Goal: Task Accomplishment & Management: Manage account settings

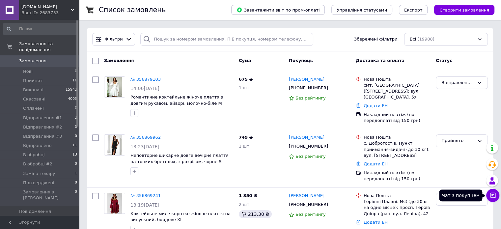
click at [492, 192] on icon at bounding box center [492, 195] width 7 height 7
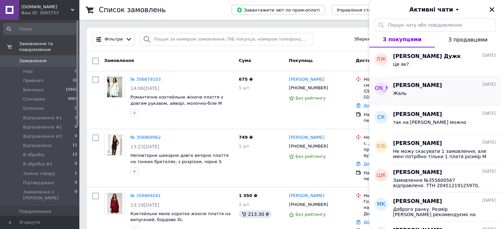
click at [435, 91] on div "Жаль" at bounding box center [444, 94] width 103 height 11
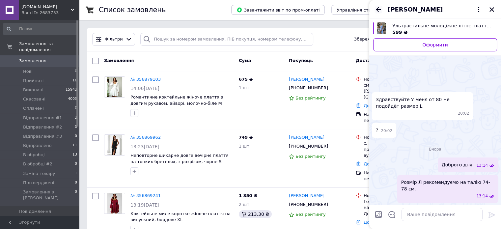
scroll to position [73, 0]
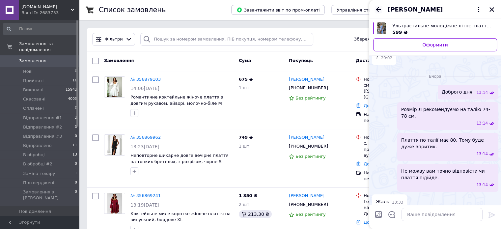
click at [376, 6] on icon "Назад" at bounding box center [378, 10] width 8 height 8
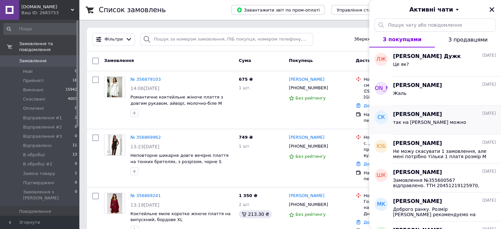
click at [420, 122] on span "так на [PERSON_NAME] можно" at bounding box center [429, 122] width 73 height 5
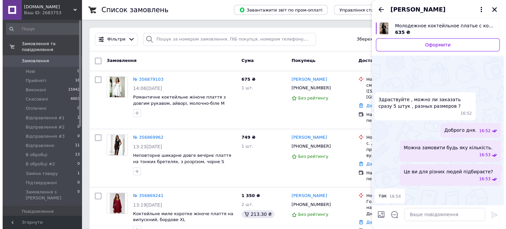
scroll to position [235, 0]
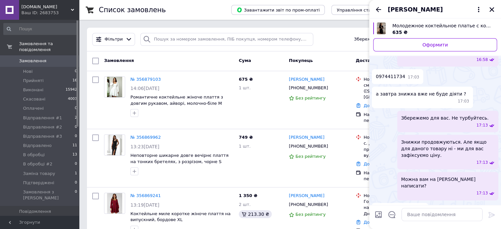
click at [392, 73] on span "0974411734" at bounding box center [390, 76] width 29 height 7
copy span "0974411734"
click at [401, 25] on span "Молодежное коктейльное платье с коротким рукавом, черное" at bounding box center [441, 25] width 99 height 7
click at [491, 13] on button "Закрити" at bounding box center [492, 10] width 8 height 8
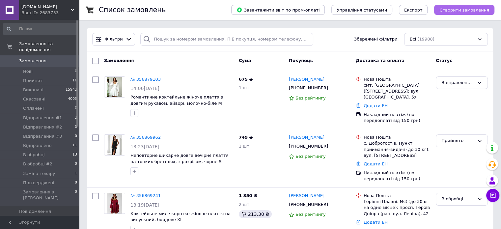
click at [469, 11] on span "Створити замовлення" at bounding box center [464, 10] width 50 height 5
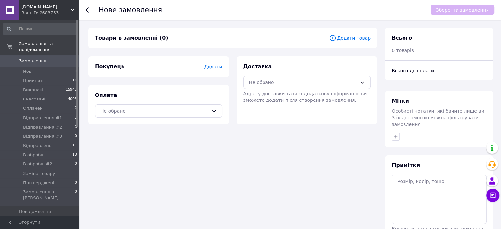
click at [218, 68] on span "Додати" at bounding box center [213, 66] width 18 height 5
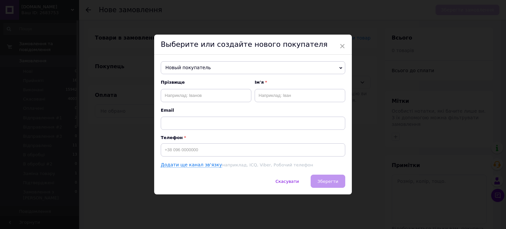
click at [180, 62] on span "Новый покупатель" at bounding box center [253, 67] width 184 height 13
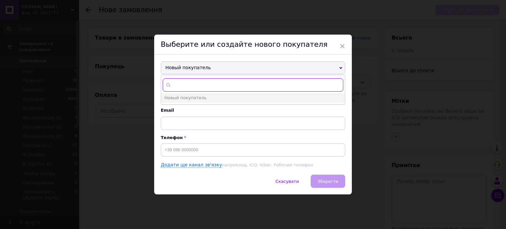
paste input "0974411734"
type input "0974411734"
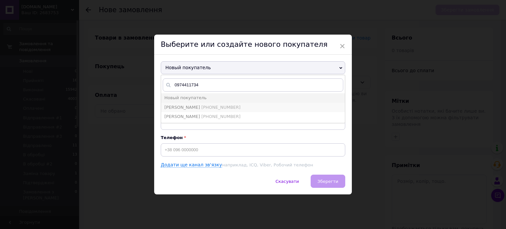
click at [204, 105] on span "[PHONE_NUMBER]" at bounding box center [220, 107] width 39 height 5
type input "[PERSON_NAME]"
type input "[PHONE_NUMBER]"
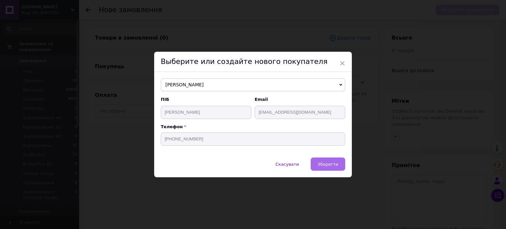
click at [326, 164] on span "Зберегти" at bounding box center [327, 164] width 21 height 5
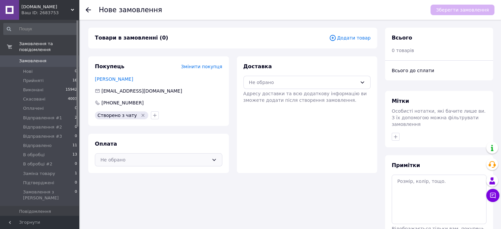
click at [133, 156] on div "Не обрано" at bounding box center [154, 159] width 108 height 7
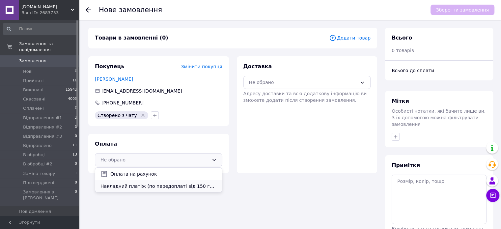
click at [142, 181] on div "Накладний платіж (по передоплаті від 150 грн)" at bounding box center [158, 186] width 127 height 12
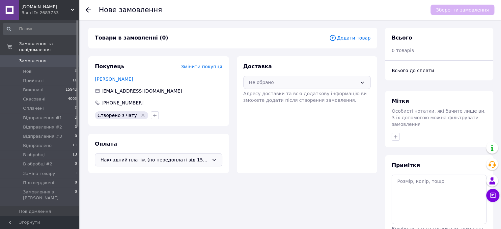
click at [284, 80] on div "Не обрано" at bounding box center [303, 82] width 108 height 7
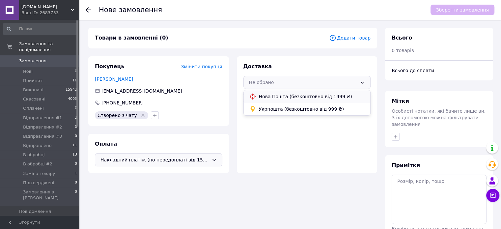
click at [272, 95] on span "Нова Пошта (безкоштовно від 1499 ₴)" at bounding box center [312, 96] width 106 height 7
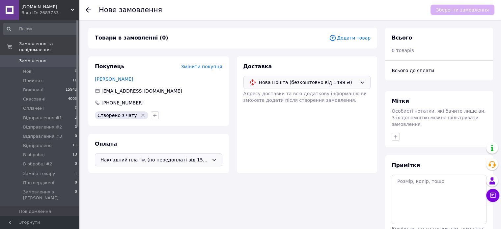
click at [364, 33] on div "Товари в замовленні (0) Додати товар" at bounding box center [232, 38] width 289 height 21
click at [357, 36] on span "Додати товар" at bounding box center [349, 37] width 41 height 7
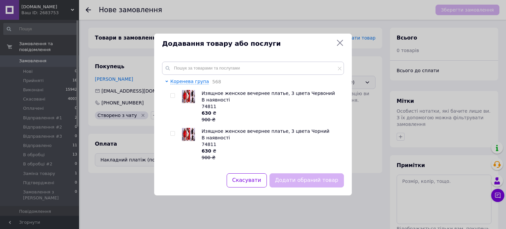
click at [209, 59] on div "Коренева група 568 Изящное женское вечернее платье, 3 цвета Червоний В наявност…" at bounding box center [253, 114] width 198 height 120
click at [205, 73] on input "text" at bounding box center [253, 68] width 182 height 13
paste input "60810"
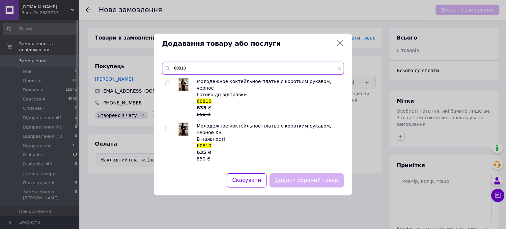
type input "60810"
click at [164, 121] on div "Молодежное коктейльное платье с коротким рукавом, черное Готово до відправки 60…" at bounding box center [252, 121] width 181 height 87
click at [165, 121] on div "Молодежное коктейльное платье с коротким рукавом, черное Готово до відправки 60…" at bounding box center [252, 121] width 181 height 87
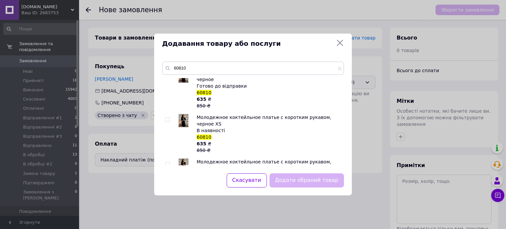
scroll to position [33, 0]
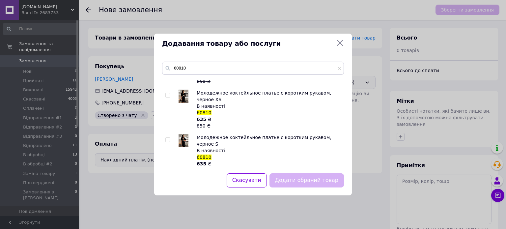
click at [168, 93] on input "checkbox" at bounding box center [167, 95] width 4 height 4
checkbox input "true"
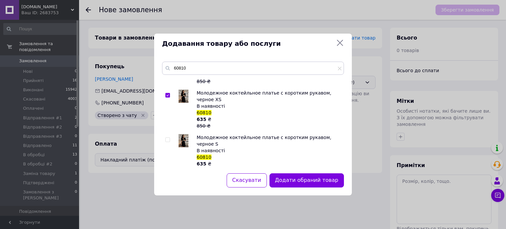
click at [167, 138] on input "checkbox" at bounding box center [167, 140] width 4 height 4
checkbox input "true"
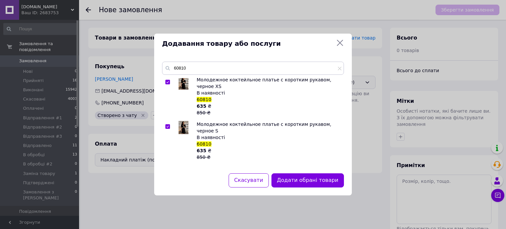
scroll to position [66, 0]
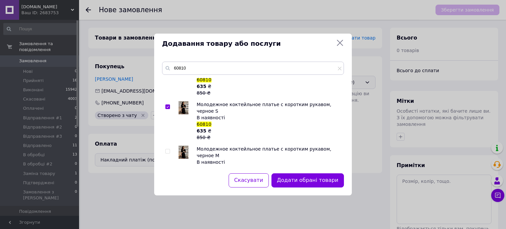
click at [169, 146] on div at bounding box center [168, 166] width 7 height 40
click at [168, 149] on input "checkbox" at bounding box center [167, 151] width 4 height 4
checkbox input "true"
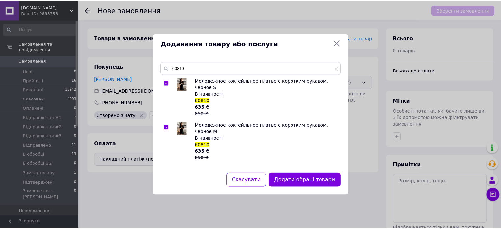
scroll to position [132, 0]
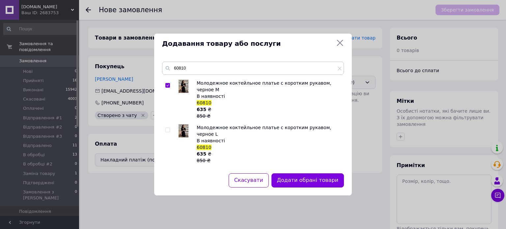
drag, startPoint x: 166, startPoint y: 101, endPoint x: 169, endPoint y: 104, distance: 4.0
click at [166, 128] on input "checkbox" at bounding box center [167, 130] width 4 height 4
checkbox input "true"
click at [313, 174] on button "Додати обрані товари" at bounding box center [307, 180] width 72 height 14
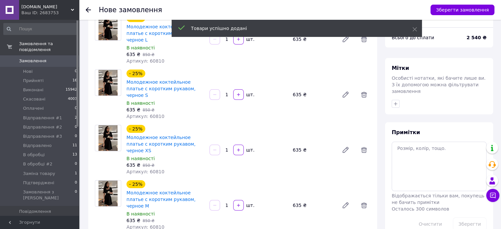
drag, startPoint x: 243, startPoint y: 133, endPoint x: 247, endPoint y: 136, distance: 4.9
click at [244, 145] on div at bounding box center [238, 150] width 12 height 11
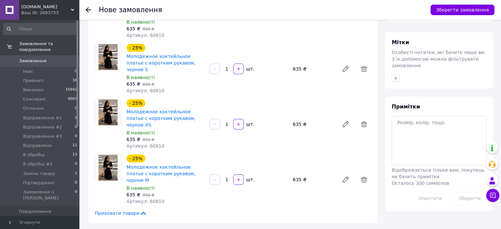
scroll to position [66, 0]
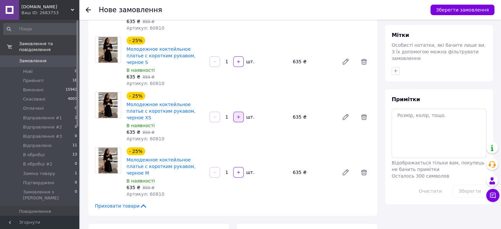
click at [237, 115] on icon "button" at bounding box center [238, 117] width 5 height 5
type input "2"
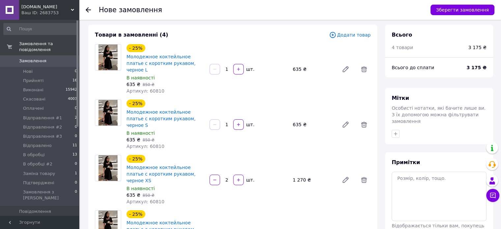
scroll to position [0, 0]
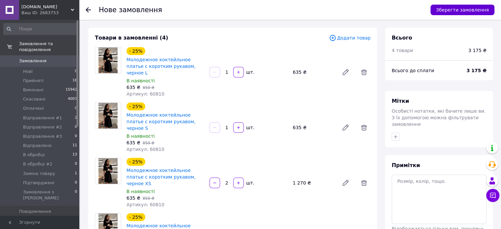
click at [448, 8] on button "Зберегти замовлення" at bounding box center [462, 10] width 64 height 11
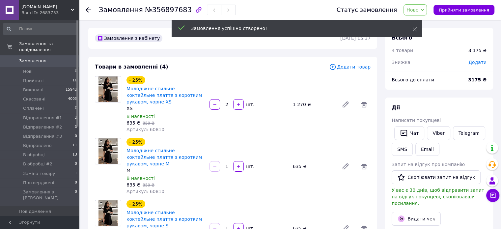
click at [426, 8] on span "Нове" at bounding box center [414, 9] width 23 height 11
click at [433, 21] on li "Прийнято" at bounding box center [426, 23] width 45 height 10
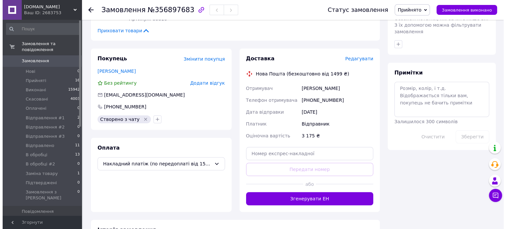
scroll to position [296, 0]
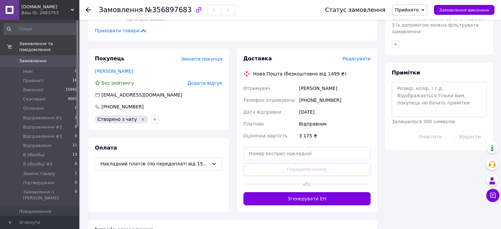
click at [354, 56] on span "Редагувати" at bounding box center [356, 58] width 28 height 5
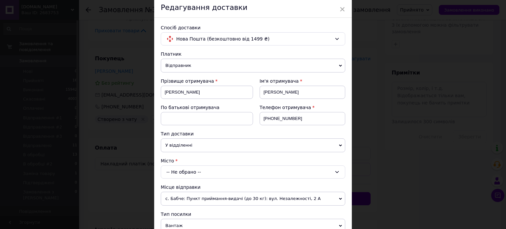
scroll to position [66, 0]
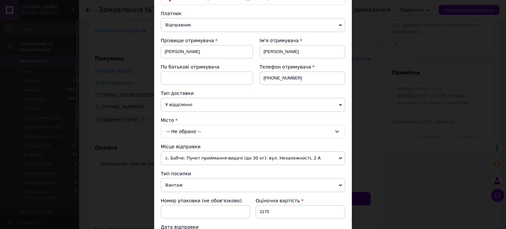
click at [189, 137] on div "-- Не обрано --" at bounding box center [253, 131] width 184 height 13
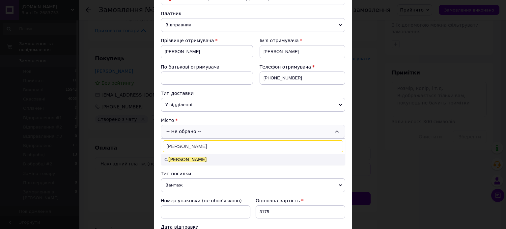
type input "[PERSON_NAME]"
click at [204, 154] on li "с. [PERSON_NAME]" at bounding box center [253, 159] width 184 height 11
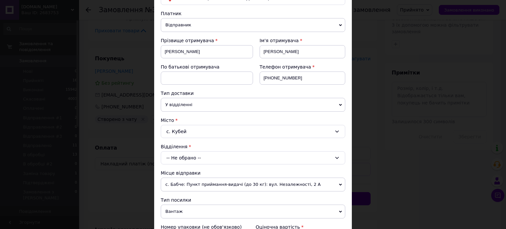
click at [198, 159] on div "-- Не обрано --" at bounding box center [253, 157] width 184 height 13
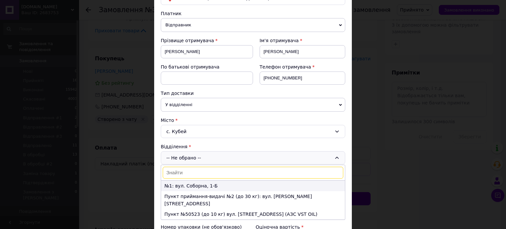
click at [197, 182] on li "№1: вул. Соборна, 1-Б" at bounding box center [253, 185] width 184 height 11
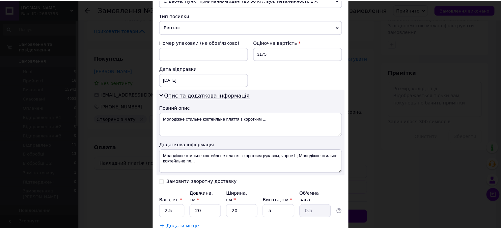
scroll to position [292, 0]
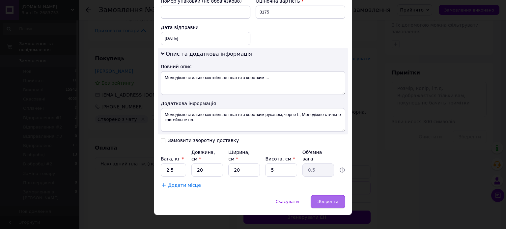
click at [320, 199] on span "Зберегти" at bounding box center [327, 201] width 21 height 5
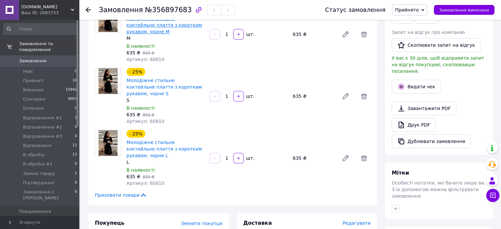
scroll to position [132, 0]
drag, startPoint x: 141, startPoint y: 9, endPoint x: 179, endPoint y: 8, distance: 38.9
click at [179, 8] on span "№356897683" at bounding box center [168, 10] width 47 height 8
copy span "№356897683"
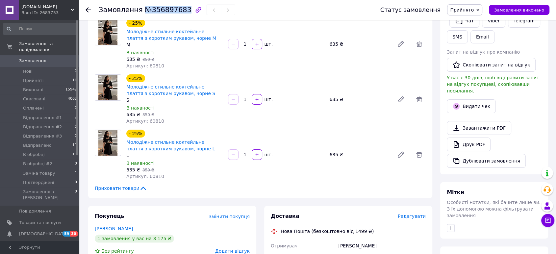
scroll to position [259, 0]
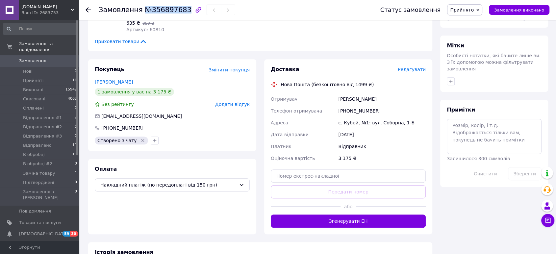
drag, startPoint x: 272, startPoint y: 99, endPoint x: 408, endPoint y: 129, distance: 139.1
click at [408, 129] on div "Отримувач [PERSON_NAME] Телефон отримувача [PHONE_NUMBER] Адреса с. [PERSON_NAM…" at bounding box center [349, 128] width 158 height 71
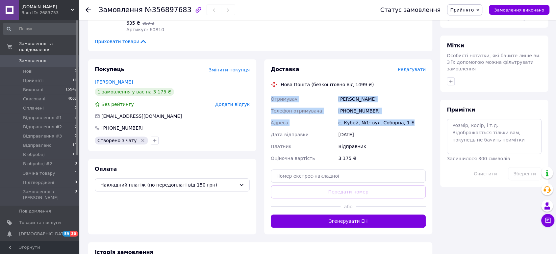
click at [406, 126] on div "с. Кубей, №1: вул. Соборна, 1-Б" at bounding box center [382, 123] width 90 height 12
drag, startPoint x: 281, startPoint y: 85, endPoint x: 410, endPoint y: 124, distance: 135.6
click at [410, 124] on div "Доставка Редагувати Нова Пошта (безкоштовно від 1499 ₴) Отримувач [PERSON_NAME]…" at bounding box center [348, 147] width 155 height 162
copy div "Нова Пошта (безкоштовно від 1499 ₴) Отримувач [PERSON_NAME] Телефон отримувача …"
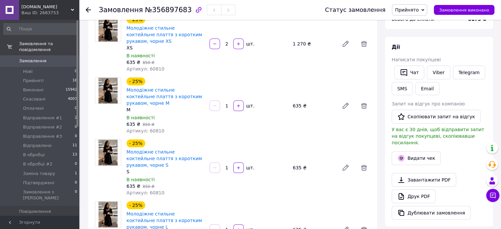
scroll to position [0, 0]
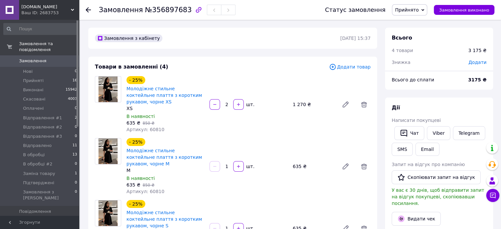
click at [47, 58] on span "Замовлення" at bounding box center [40, 61] width 42 height 6
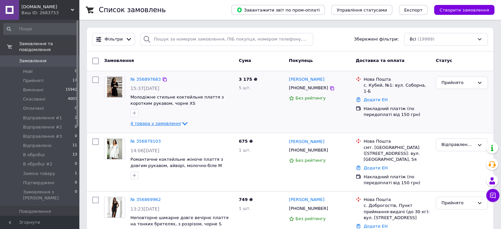
click at [150, 124] on span "4 товара у замовленні" at bounding box center [155, 123] width 50 height 5
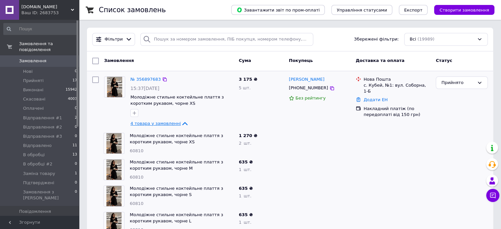
click at [150, 124] on span "4 товара у замовленні" at bounding box center [155, 123] width 50 height 5
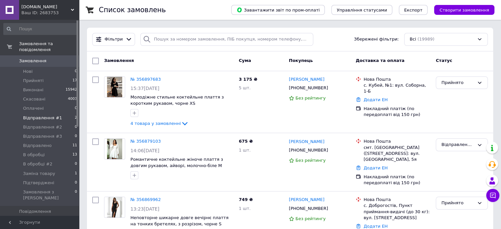
click at [57, 113] on li "Відправлення #1 2" at bounding box center [40, 117] width 81 height 9
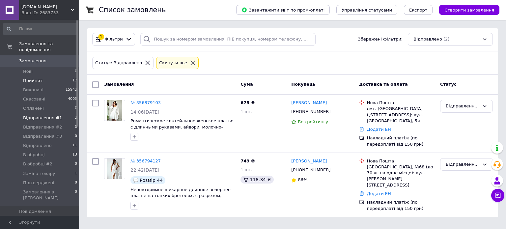
click at [56, 76] on li "Прийняті 17" at bounding box center [40, 80] width 81 height 9
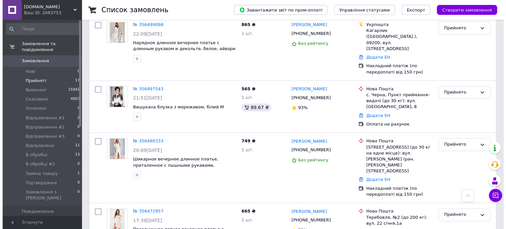
scroll to position [791, 0]
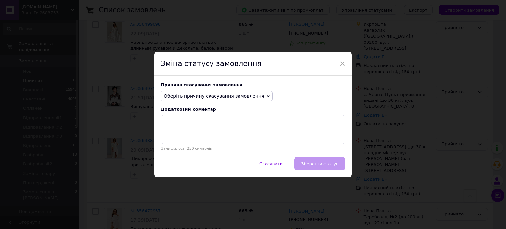
click at [220, 96] on span "Оберіть причину скасування замовлення" at bounding box center [214, 95] width 100 height 5
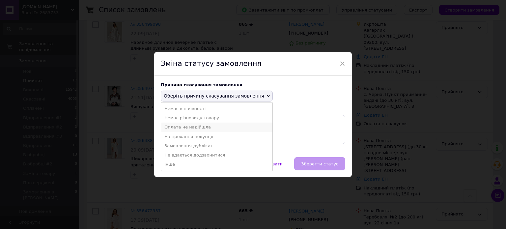
click at [208, 130] on li "Оплата не надійшла" at bounding box center [216, 126] width 111 height 9
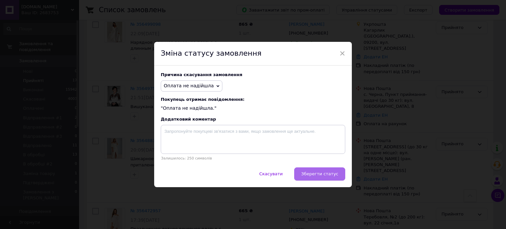
click at [321, 176] on span "Зберегти статус" at bounding box center [319, 173] width 37 height 5
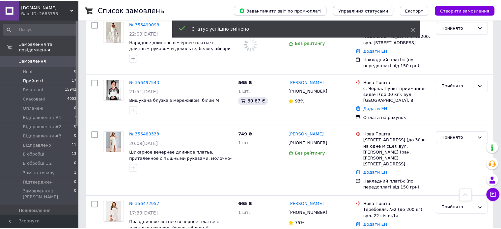
scroll to position [779, 0]
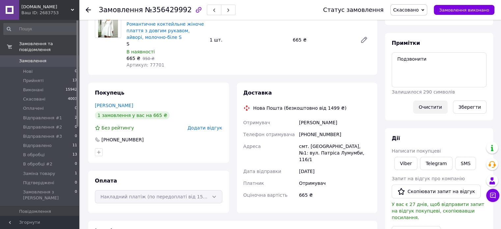
scroll to position [66, 0]
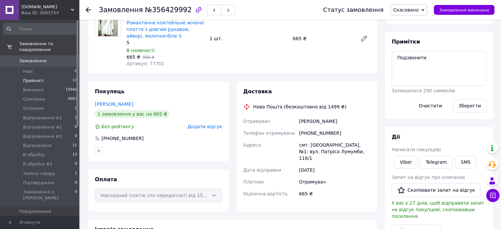
click at [51, 76] on li "Прийняті 17" at bounding box center [40, 80] width 81 height 9
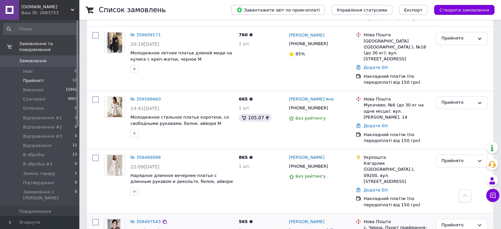
scroll to position [790, 0]
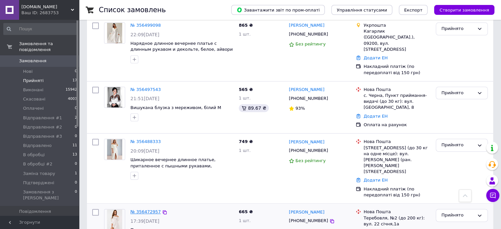
click at [150, 209] on link "№ 356472957" at bounding box center [145, 211] width 30 height 5
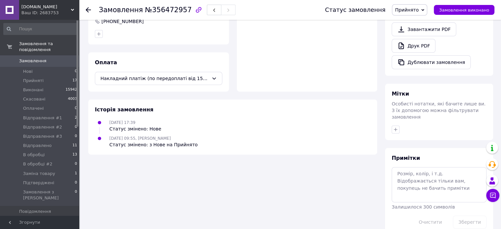
scroll to position [206, 0]
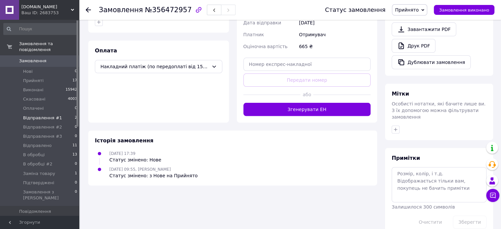
click at [55, 115] on span "Відправлення #1" at bounding box center [42, 118] width 39 height 6
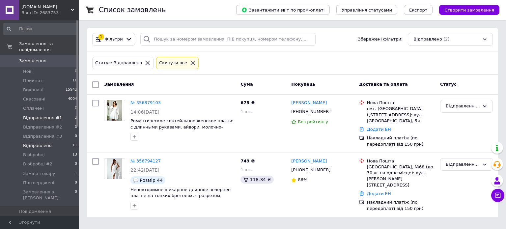
click at [56, 142] on li "Відправлено 11" at bounding box center [40, 145] width 81 height 9
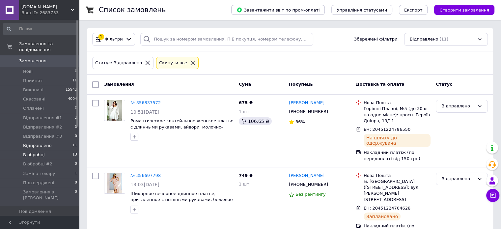
click at [53, 150] on li "В обробці 13" at bounding box center [40, 154] width 81 height 9
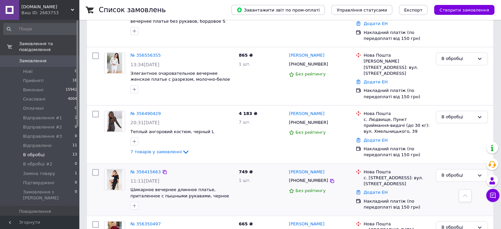
scroll to position [589, 0]
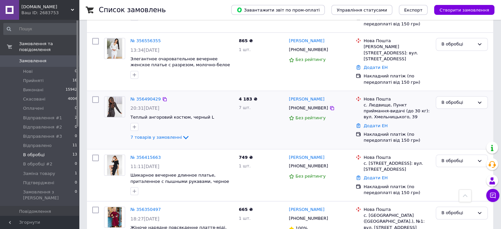
click at [138, 95] on div "№ 356490429" at bounding box center [146, 99] width 32 height 8
click at [140, 96] on link "№ 356490429" at bounding box center [145, 98] width 30 height 5
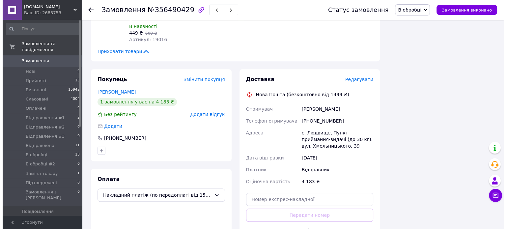
scroll to position [424, 0]
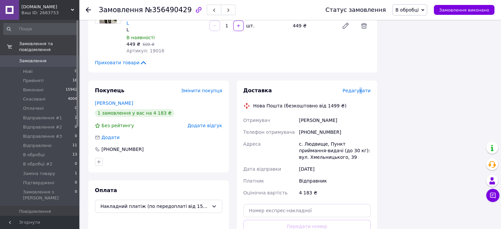
click at [362, 88] on span "Редагувати" at bounding box center [356, 90] width 28 height 5
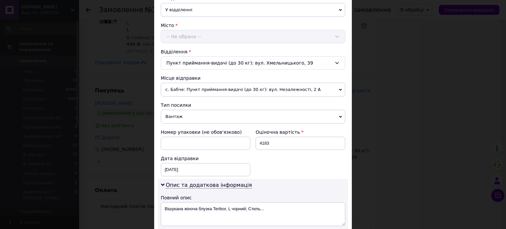
scroll to position [165, 0]
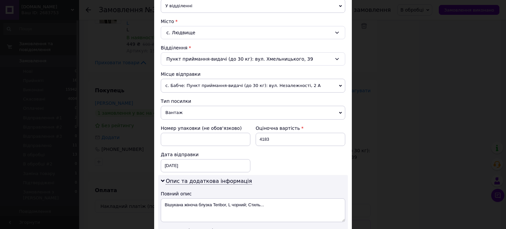
click at [183, 28] on div "с. Людвище" at bounding box center [253, 32] width 184 height 13
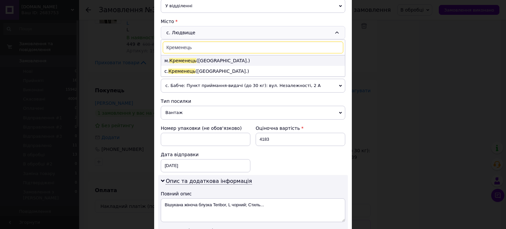
type input "Кременець"
click at [219, 58] on li "м. [GEOGRAPHIC_DATA] ([GEOGRAPHIC_DATA].)" at bounding box center [253, 60] width 184 height 11
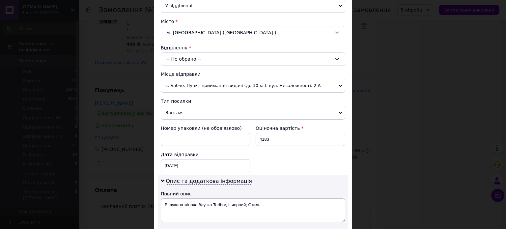
click at [181, 59] on div "-- Не обрано --" at bounding box center [253, 58] width 184 height 13
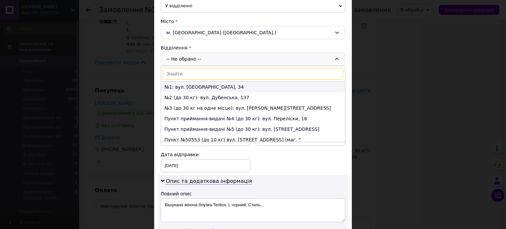
click at [197, 83] on li "№1: вул. [GEOGRAPHIC_DATA], 34" at bounding box center [253, 87] width 184 height 11
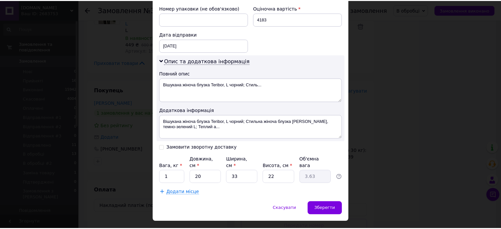
scroll to position [292, 0]
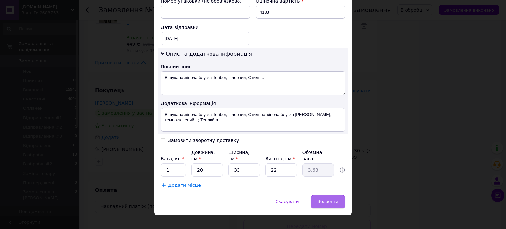
click at [329, 199] on span "Зберегти" at bounding box center [327, 201] width 21 height 5
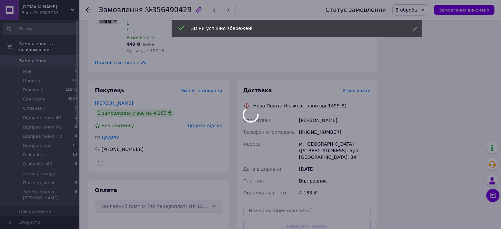
scroll to position [205, 0]
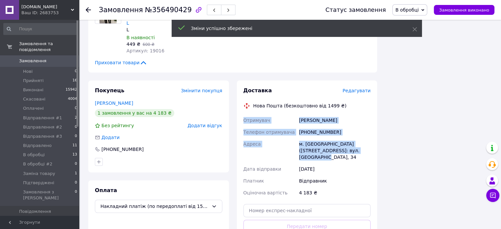
drag, startPoint x: 246, startPoint y: 95, endPoint x: 369, endPoint y: 130, distance: 128.2
click at [369, 130] on div "Отримувач [PERSON_NAME] Телефон отримувача [PHONE_NUMBER] [GEOGRAPHIC_DATA] м. …" at bounding box center [307, 156] width 130 height 84
copy div "Отримувач [PERSON_NAME] Телефон отримувача [PHONE_NUMBER] [GEOGRAPHIC_DATA] м. …"
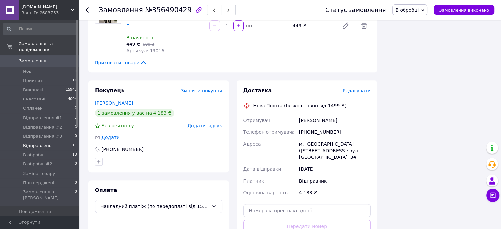
click at [72, 143] on span "11" at bounding box center [74, 146] width 5 height 6
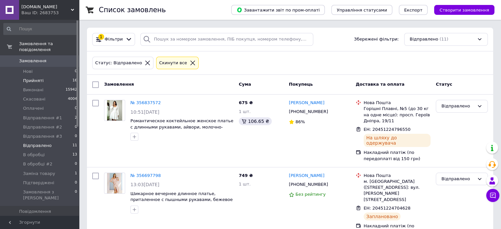
click at [62, 76] on li "Прийняті 16" at bounding box center [40, 80] width 81 height 9
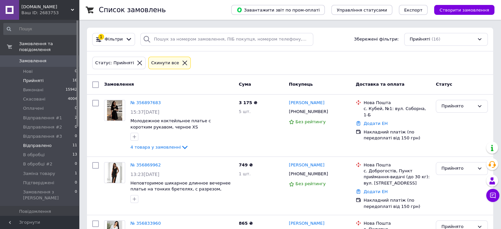
click at [67, 141] on li "Відправлено 11" at bounding box center [40, 145] width 81 height 9
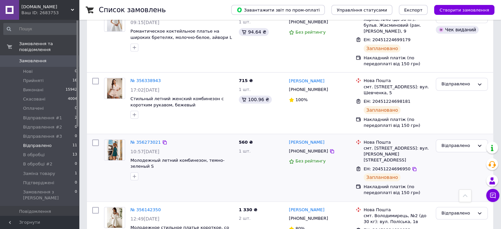
scroll to position [560, 0]
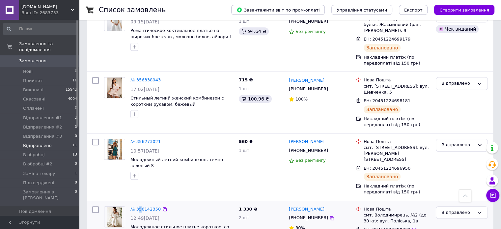
click at [140, 205] on div "№ 356142350" at bounding box center [146, 209] width 32 height 8
click at [141, 206] on link "№ 356142350" at bounding box center [145, 208] width 30 height 5
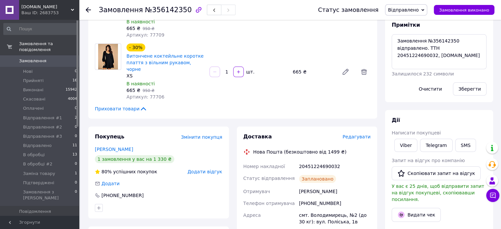
scroll to position [33, 0]
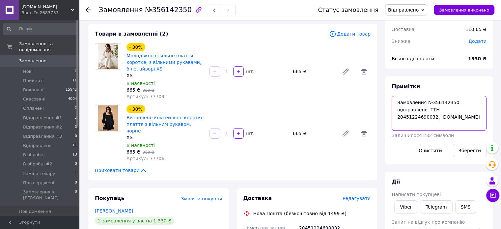
click at [436, 105] on textarea "Замовлення №356142350 відправлено. ТТН 20451224690032, [DOMAIN_NAME]" at bounding box center [438, 113] width 95 height 35
click at [407, 200] on link "Viber" at bounding box center [405, 206] width 23 height 13
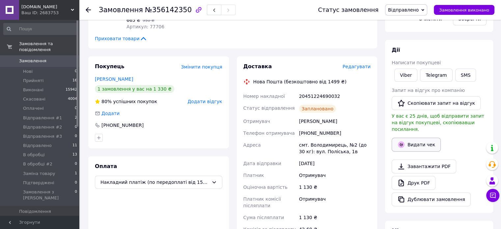
click at [409, 139] on button "Видати чек" at bounding box center [415, 145] width 49 height 14
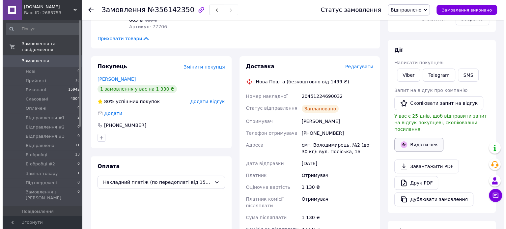
scroll to position [158, 0]
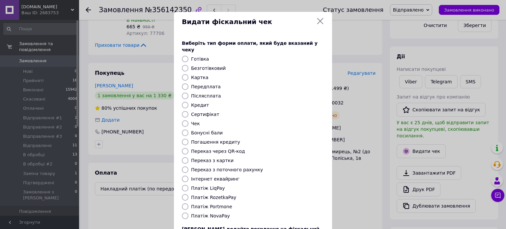
click at [196, 93] on label "Післясплата" at bounding box center [206, 95] width 30 height 5
click at [188, 93] on input "Післясплата" at bounding box center [185, 96] width 7 height 7
radio input "true"
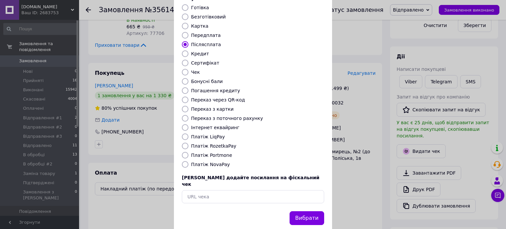
scroll to position [54, 0]
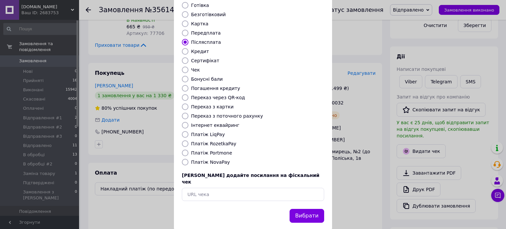
click at [302, 209] on button "Вибрати" at bounding box center [306, 216] width 35 height 14
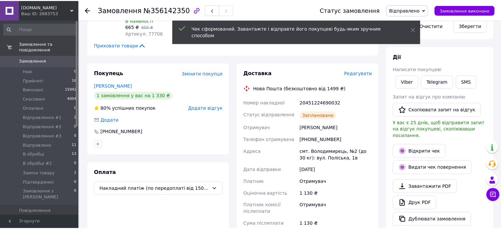
scroll to position [165, 0]
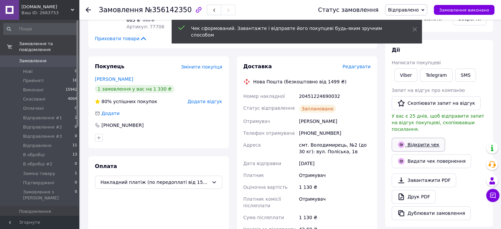
click at [420, 138] on link "Відкрити чек" at bounding box center [417, 145] width 53 height 14
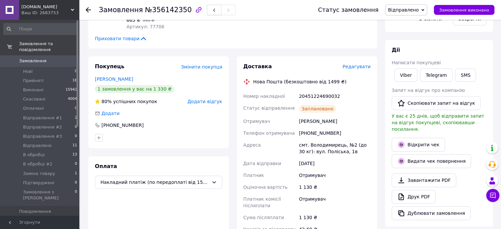
click at [207, 8] on button "button" at bounding box center [214, 10] width 14 height 11
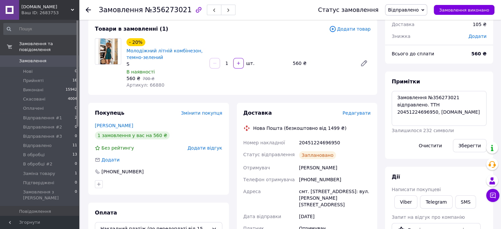
scroll to position [33, 0]
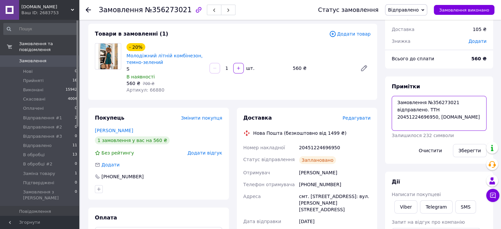
click at [406, 117] on textarea "Замовлення №356273021 відправлено. ТТН 20451224696950, [DOMAIN_NAME]" at bounding box center [438, 113] width 95 height 35
click at [401, 204] on link "Viber" at bounding box center [405, 206] width 23 height 13
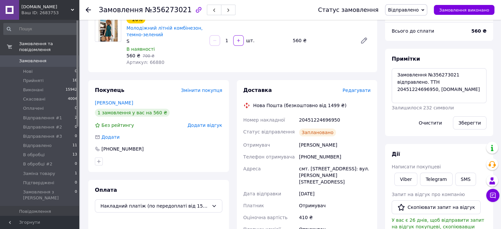
scroll to position [99, 0]
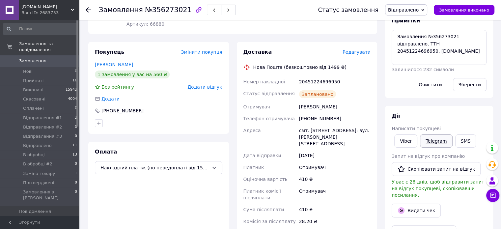
click at [430, 137] on link "Telegram" at bounding box center [436, 140] width 32 height 13
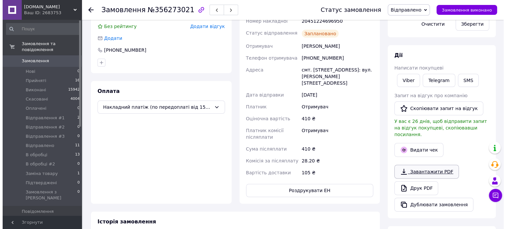
scroll to position [165, 0]
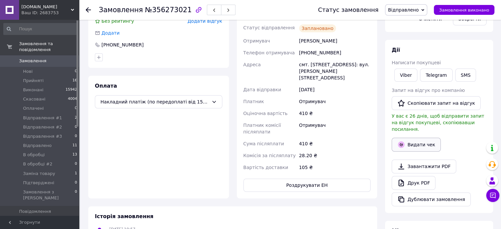
click at [405, 138] on button "Видати чек" at bounding box center [415, 145] width 49 height 14
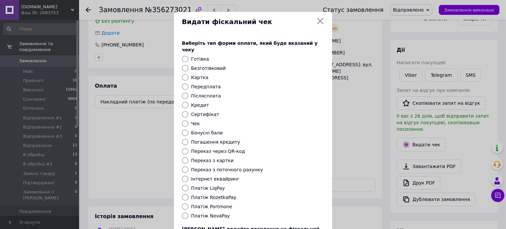
click at [206, 93] on label "Післясплата" at bounding box center [206, 95] width 30 height 5
click at [188, 93] on input "Післясплата" at bounding box center [185, 96] width 7 height 7
radio input "true"
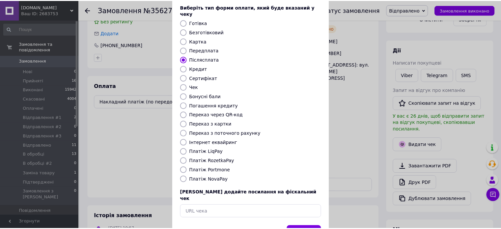
scroll to position [54, 0]
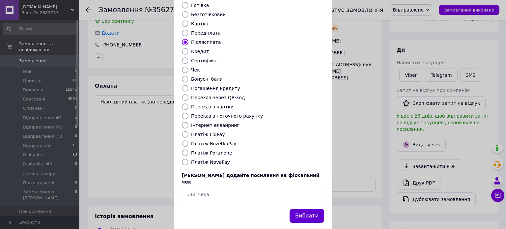
click at [307, 209] on button "Вибрати" at bounding box center [306, 216] width 35 height 14
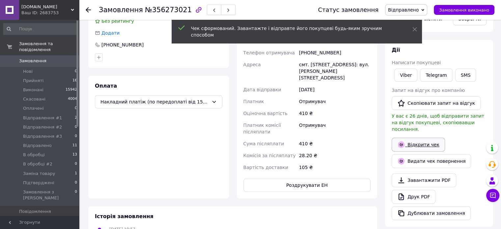
click at [413, 138] on link "Відкрити чек" at bounding box center [417, 145] width 53 height 14
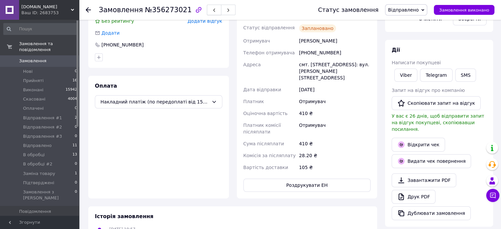
click at [207, 10] on button "button" at bounding box center [214, 10] width 14 height 11
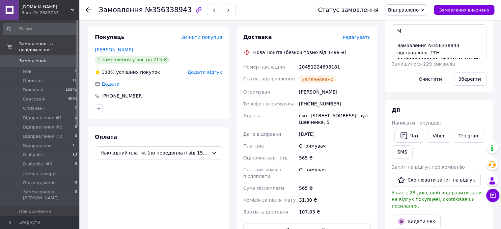
scroll to position [132, 0]
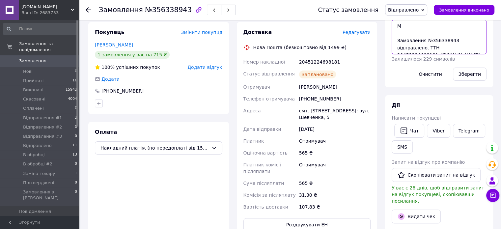
click at [404, 31] on textarea "М Замовлення №356338943 відправлено. ТТН 20451224698181, [DOMAIN_NAME]" at bounding box center [438, 36] width 95 height 35
drag, startPoint x: 397, startPoint y: 40, endPoint x: 472, endPoint y: 52, distance: 76.0
click at [472, 52] on textarea "М Замовлення №356338943 відправлено. ТТН 20451224698181, [DOMAIN_NAME]" at bounding box center [438, 36] width 95 height 35
click at [436, 129] on link "Viber" at bounding box center [438, 131] width 23 height 14
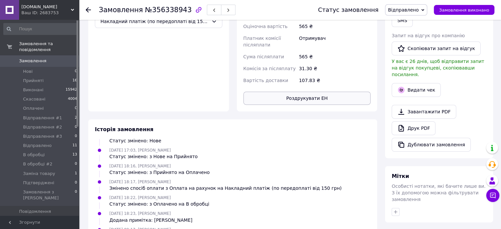
scroll to position [99, 0]
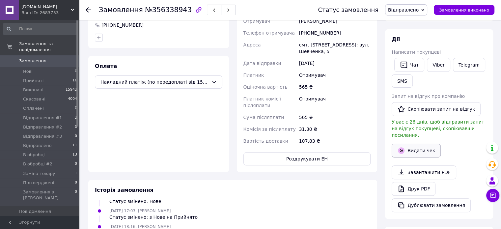
click at [422, 145] on button "Видати чек" at bounding box center [415, 151] width 49 height 14
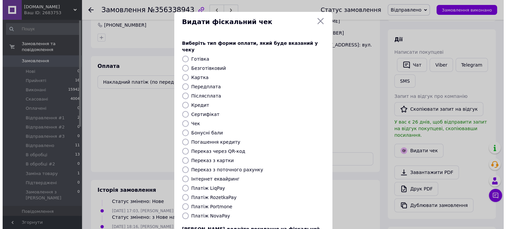
scroll to position [191, 0]
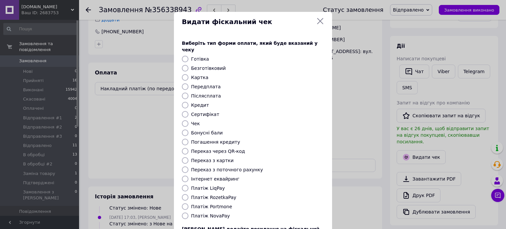
click at [209, 84] on div "Виберіть тип форми оплати, який буде вказаний у чеку Готівка Безготівковий Карт…" at bounding box center [253, 147] width 158 height 230
click at [208, 93] on label "Післясплата" at bounding box center [206, 95] width 30 height 5
click at [188, 93] on input "Післясплата" at bounding box center [185, 96] width 7 height 7
radio input "true"
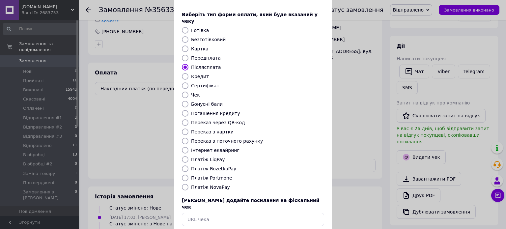
scroll to position [54, 0]
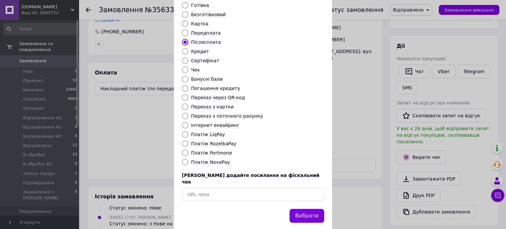
click at [313, 209] on button "Вибрати" at bounding box center [306, 216] width 35 height 14
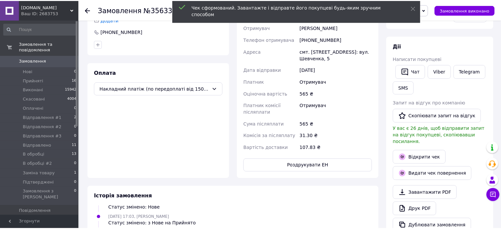
scroll to position [198, 0]
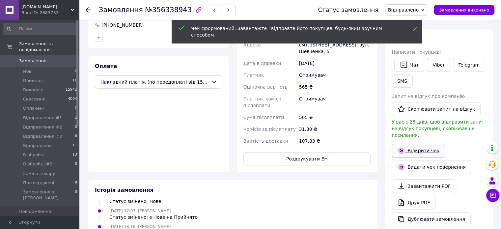
click at [416, 149] on link "Відкрити чек" at bounding box center [417, 151] width 53 height 14
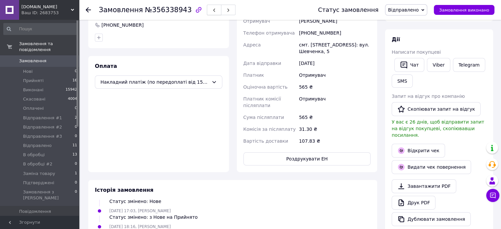
click at [212, 8] on span "button" at bounding box center [214, 10] width 4 height 5
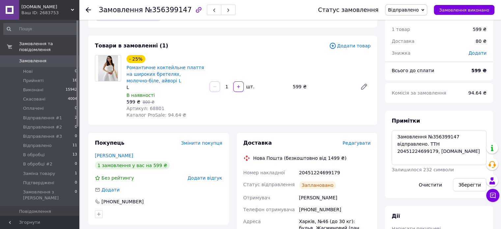
scroll to position [66, 0]
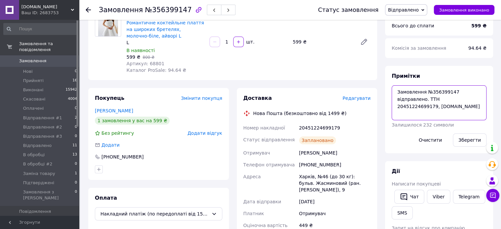
click at [453, 97] on textarea "Замовлення №356399147 відправлено. ТТН 20451224699179, [DOMAIN_NAME]" at bounding box center [438, 102] width 95 height 35
click at [436, 195] on link "Viber" at bounding box center [438, 197] width 23 height 14
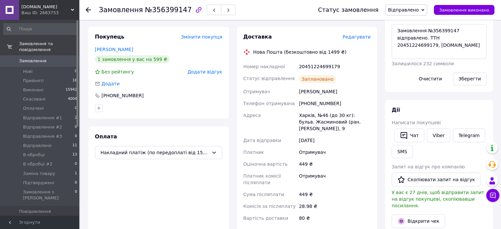
scroll to position [198, 0]
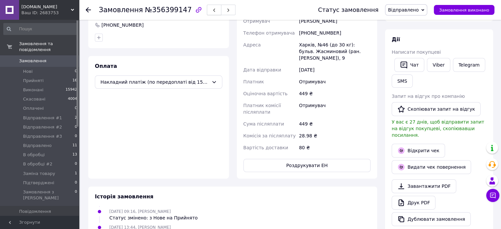
click at [207, 8] on button "button" at bounding box center [214, 10] width 14 height 11
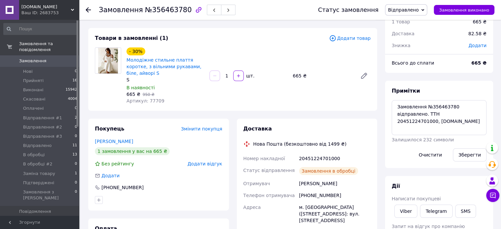
scroll to position [68, 0]
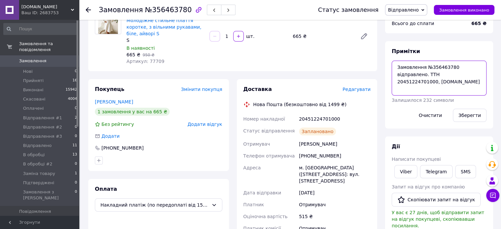
click at [450, 79] on textarea "Замовлення №356463780 відправлено. ТТН 20451224701000, [DOMAIN_NAME]" at bounding box center [438, 78] width 95 height 35
click at [406, 172] on link "Viber" at bounding box center [405, 171] width 23 height 13
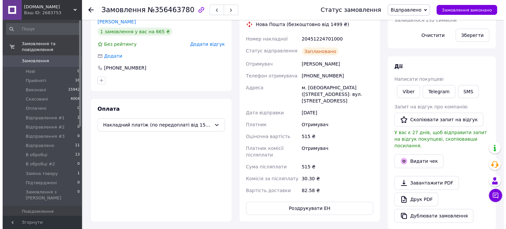
scroll to position [167, 0]
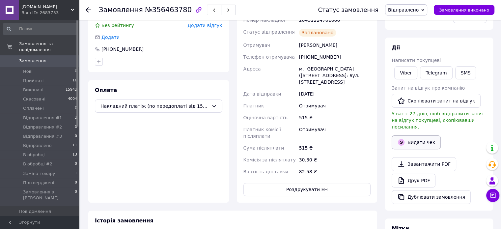
click at [411, 139] on button "Видати чек" at bounding box center [415, 142] width 49 height 14
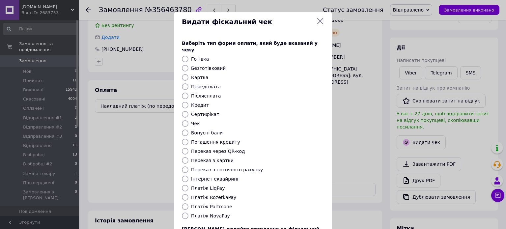
click at [204, 93] on label "Післясплата" at bounding box center [206, 95] width 30 height 5
click at [188, 93] on input "Післясплата" at bounding box center [185, 96] width 7 height 7
radio input "true"
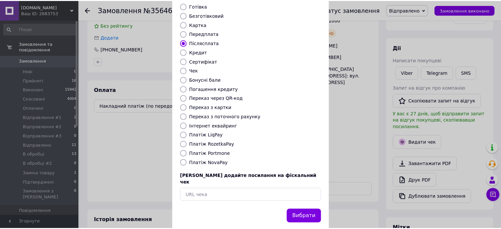
scroll to position [54, 0]
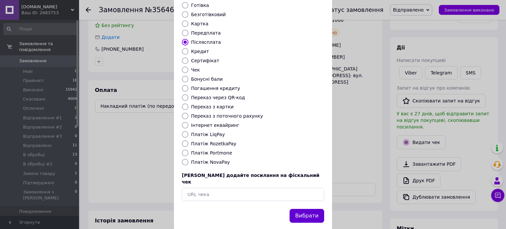
drag, startPoint x: 307, startPoint y: 194, endPoint x: 305, endPoint y: 199, distance: 5.2
click at [305, 198] on div "Видати фіскальний чек Виберіть тип форми оплати, який буде вказаний у чеку Готі…" at bounding box center [253, 94] width 158 height 272
click at [305, 209] on button "Вибрати" at bounding box center [306, 216] width 35 height 14
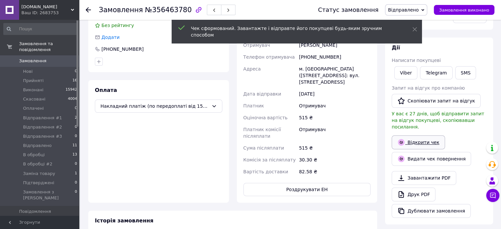
click at [421, 139] on link "Відкрити чек" at bounding box center [417, 142] width 53 height 14
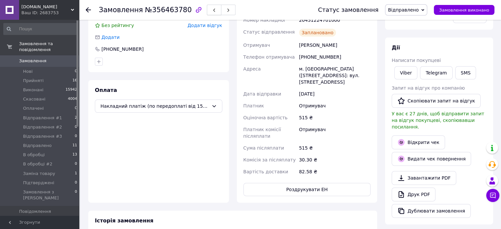
click at [212, 9] on icon "button" at bounding box center [214, 10] width 4 height 4
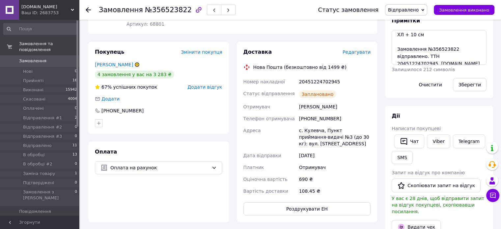
scroll to position [14, 0]
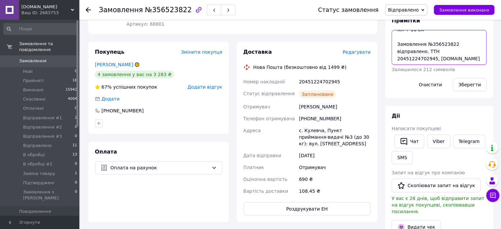
drag, startPoint x: 398, startPoint y: 44, endPoint x: 426, endPoint y: 66, distance: 35.8
click at [435, 71] on div "Примітки 690 грн ХЛ + 10 см Замовлення №356523822 відправлено. ТТН 204512247029…" at bounding box center [438, 54] width 95 height 74
drag, startPoint x: 396, startPoint y: 45, endPoint x: 433, endPoint y: 73, distance: 45.8
click at [433, 73] on div "Примітки 690 грн ХЛ + 10 см Замовлення №356523822 відправлено. ТТН 204512247029…" at bounding box center [438, 54] width 95 height 74
click at [435, 142] on link "Viber" at bounding box center [438, 141] width 23 height 14
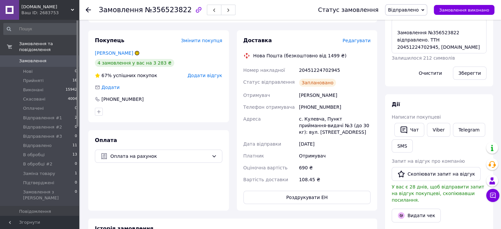
scroll to position [66, 0]
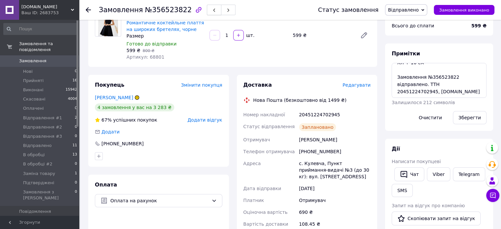
click at [207, 8] on button "button" at bounding box center [214, 10] width 14 height 11
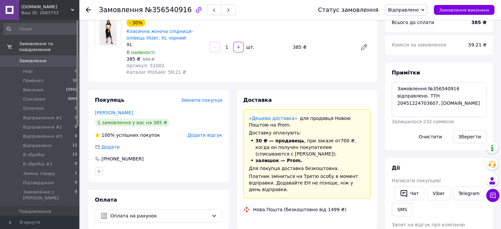
scroll to position [66, 0]
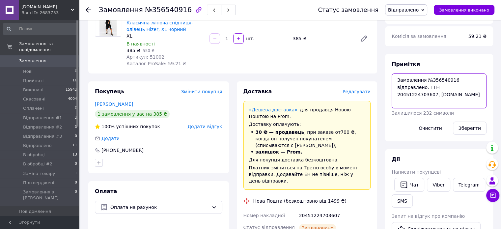
click at [429, 89] on textarea "Замовлення №356540916 відправлено. ТТН 20451224703607, [DOMAIN_NAME]" at bounding box center [438, 90] width 95 height 35
click at [435, 182] on link "Viber" at bounding box center [438, 185] width 23 height 14
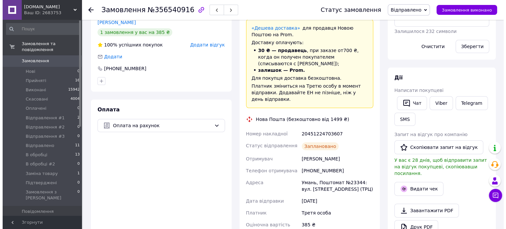
scroll to position [165, 0]
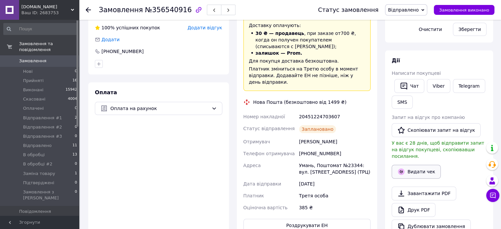
click at [413, 167] on button "Видати чек" at bounding box center [415, 172] width 49 height 14
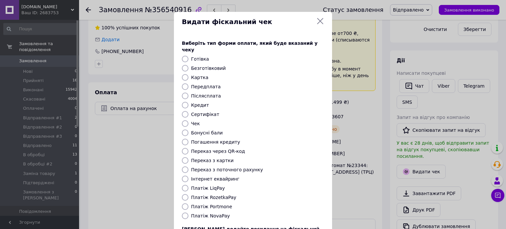
drag, startPoint x: 210, startPoint y: 63, endPoint x: 209, endPoint y: 70, distance: 7.4
click at [210, 66] on label "Безготівковий" at bounding box center [208, 68] width 35 height 5
click at [188, 65] on input "Безготівковий" at bounding box center [185, 68] width 7 height 7
radio input "true"
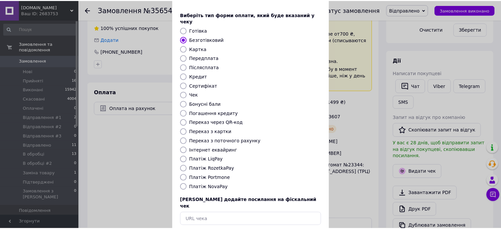
scroll to position [54, 0]
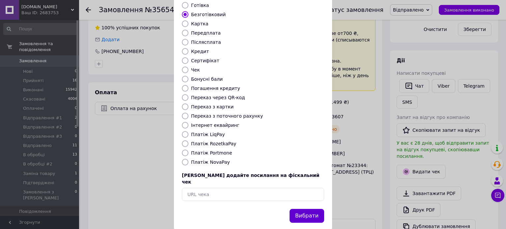
click at [309, 209] on button "Вибрати" at bounding box center [306, 216] width 35 height 14
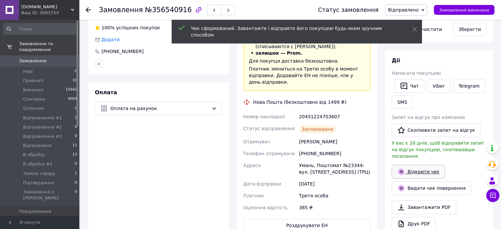
click at [429, 168] on link "Відкрити чек" at bounding box center [417, 172] width 53 height 14
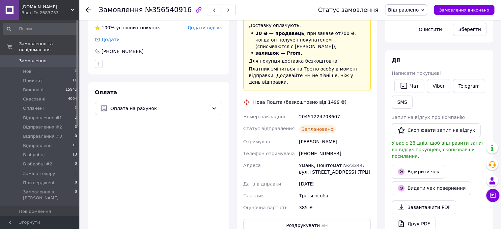
click at [207, 11] on button "button" at bounding box center [214, 10] width 14 height 11
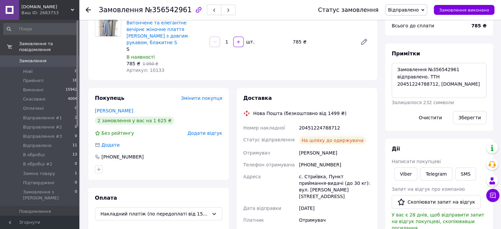
scroll to position [40, 0]
click at [408, 75] on textarea "Замовлення №356542961 відправлено. ТТН 20451224788712, [DOMAIN_NAME]" at bounding box center [438, 80] width 95 height 35
click at [405, 172] on link "Viber" at bounding box center [405, 173] width 23 height 13
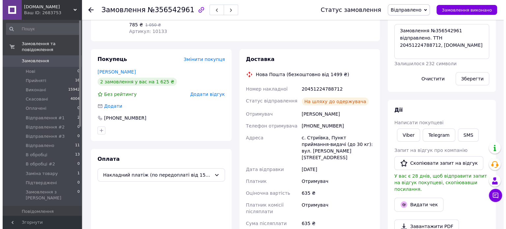
scroll to position [165, 0]
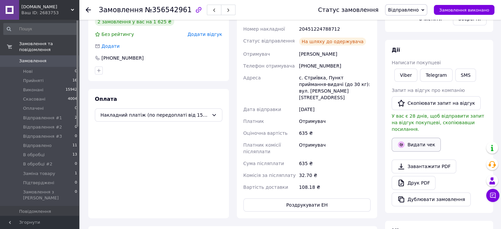
click at [415, 138] on button "Видати чек" at bounding box center [415, 145] width 49 height 14
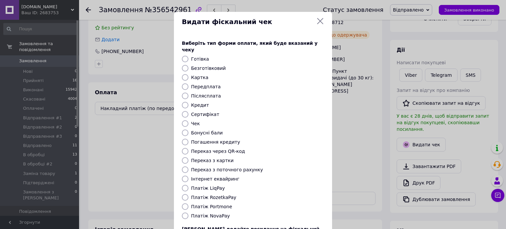
click at [202, 93] on label "Післясплата" at bounding box center [206, 95] width 30 height 5
click at [188, 93] on input "Післясплата" at bounding box center [185, 96] width 7 height 7
radio input "true"
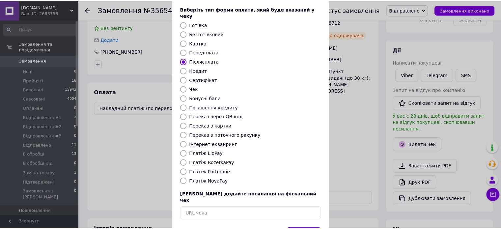
scroll to position [54, 0]
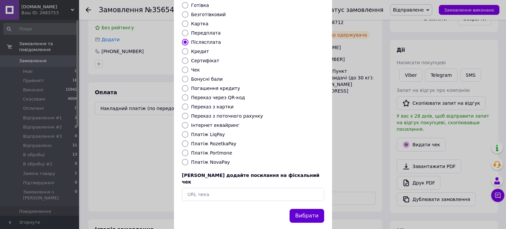
drag, startPoint x: 308, startPoint y: 194, endPoint x: 309, endPoint y: 199, distance: 4.3
click at [308, 207] on div "Вибрати" at bounding box center [306, 215] width 37 height 17
click at [309, 209] on button "Вибрати" at bounding box center [306, 216] width 35 height 14
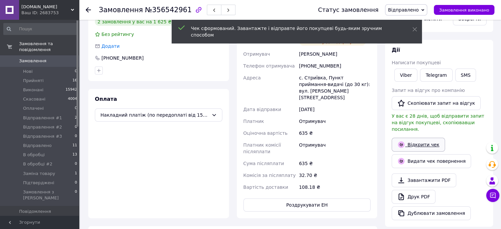
click at [436, 138] on link "Відкрити чек" at bounding box center [417, 145] width 53 height 14
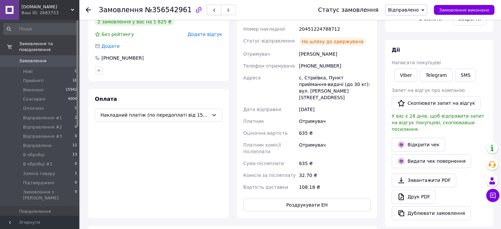
click at [212, 11] on icon "button" at bounding box center [214, 10] width 4 height 4
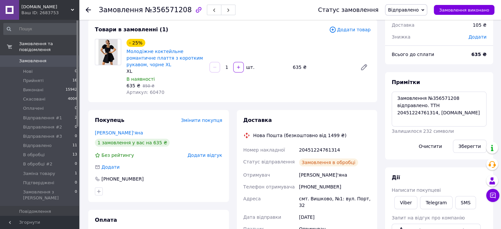
scroll to position [66, 0]
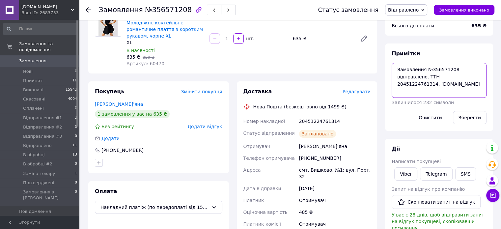
click at [435, 88] on textarea "Замовлення №356571208 відправлено. ТТН 20451224761314, [DOMAIN_NAME]" at bounding box center [438, 80] width 95 height 35
click at [406, 173] on link "Viber" at bounding box center [405, 173] width 23 height 13
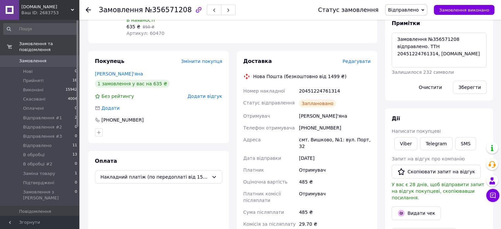
scroll to position [165, 0]
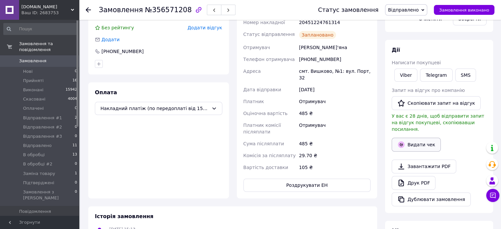
click at [402, 141] on icon "button" at bounding box center [401, 145] width 8 height 8
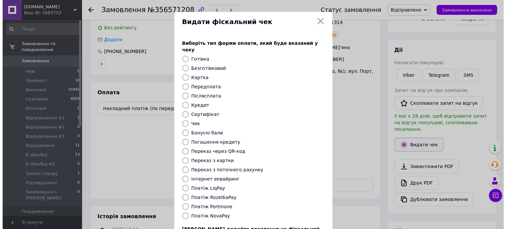
scroll to position [158, 0]
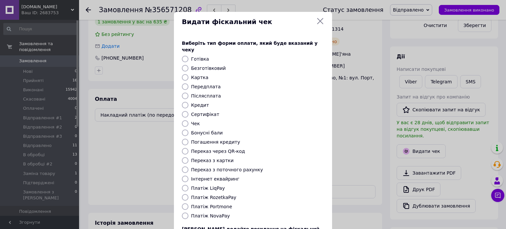
click at [209, 93] on label "Післясплата" at bounding box center [206, 95] width 30 height 5
click at [188, 93] on input "Післясплата" at bounding box center [185, 96] width 7 height 7
radio input "true"
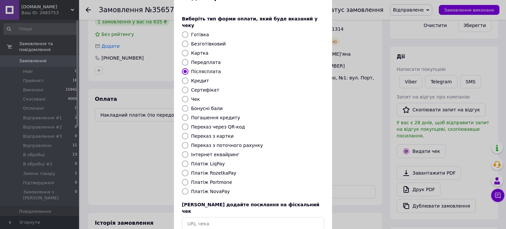
scroll to position [54, 0]
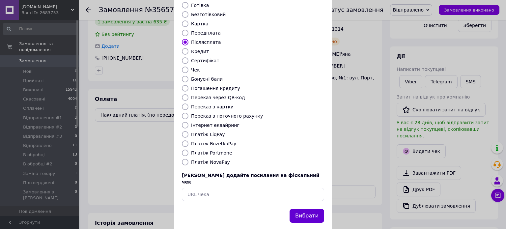
click at [308, 209] on button "Вибрати" at bounding box center [306, 216] width 35 height 14
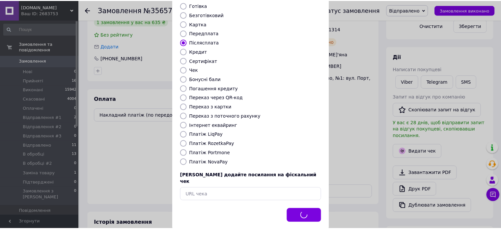
scroll to position [165, 0]
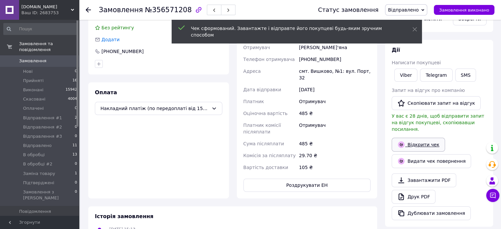
click at [423, 138] on link "Відкрити чек" at bounding box center [417, 145] width 53 height 14
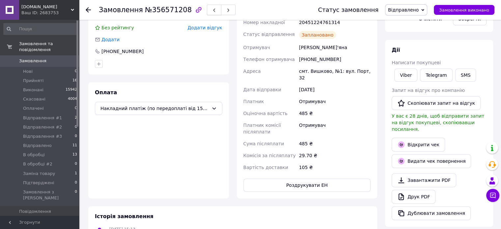
click at [207, 9] on button "button" at bounding box center [214, 10] width 14 height 11
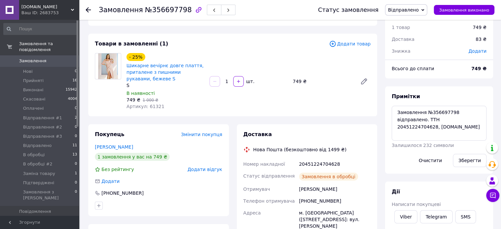
scroll to position [66, 0]
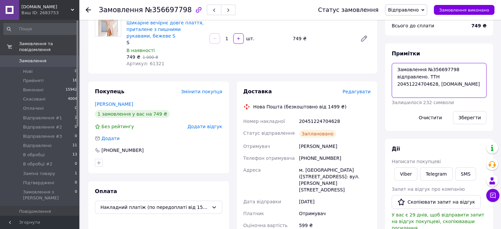
click at [443, 81] on textarea "Замовлення №356697798 відправлено. ТТН 20451224704628, [DOMAIN_NAME]" at bounding box center [438, 80] width 95 height 35
click at [406, 175] on link "Viber" at bounding box center [405, 173] width 23 height 13
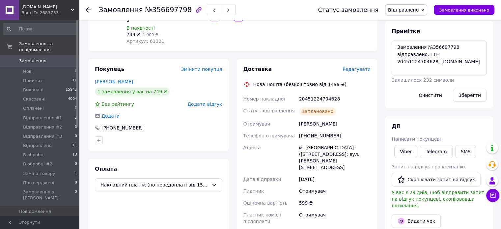
scroll to position [99, 0]
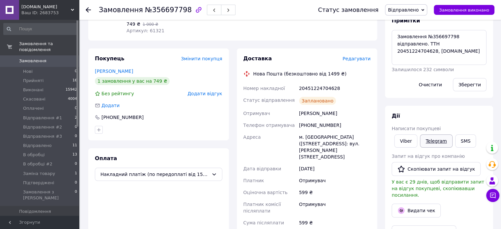
click at [435, 141] on link "Telegram" at bounding box center [436, 140] width 32 height 13
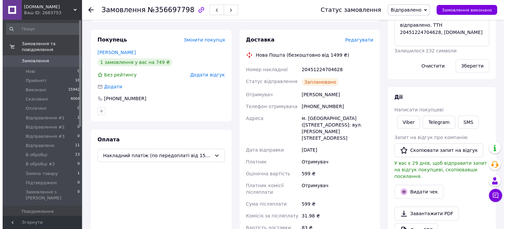
scroll to position [165, 0]
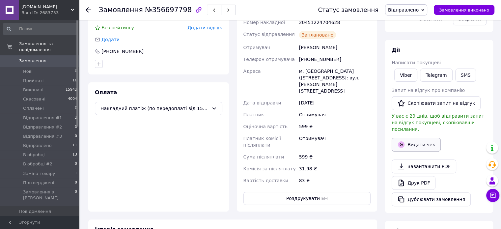
click at [412, 138] on button "Видати чек" at bounding box center [415, 145] width 49 height 14
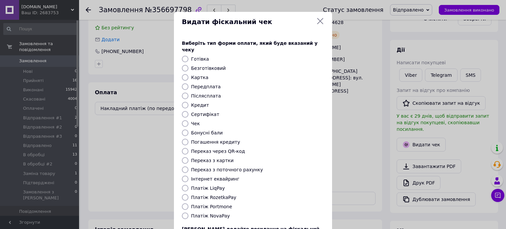
click at [196, 93] on label "Післясплата" at bounding box center [206, 95] width 30 height 5
click at [188, 93] on input "Післясплата" at bounding box center [185, 96] width 7 height 7
radio input "true"
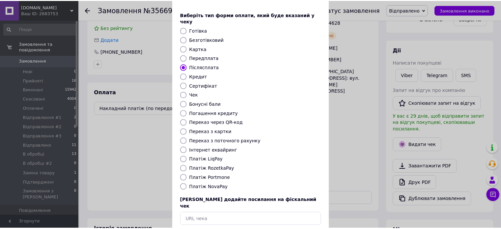
scroll to position [54, 0]
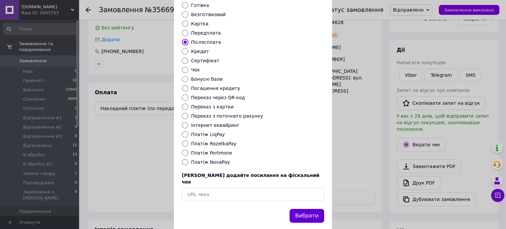
click at [306, 209] on button "Вибрати" at bounding box center [306, 216] width 35 height 14
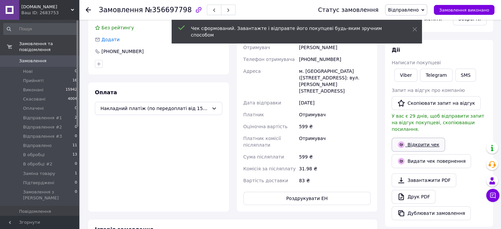
click at [422, 138] on link "Відкрити чек" at bounding box center [417, 145] width 53 height 14
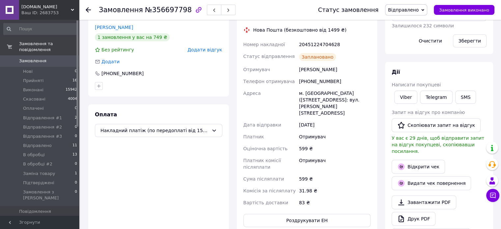
scroll to position [66, 0]
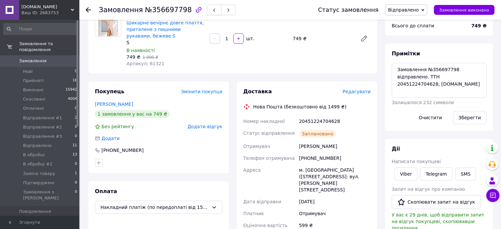
click at [212, 10] on icon "button" at bounding box center [214, 10] width 4 height 4
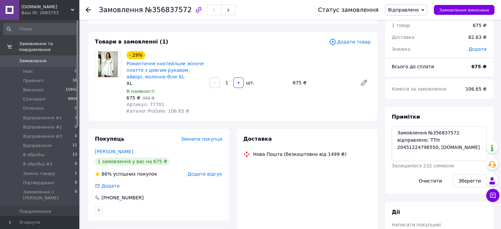
scroll to position [66, 0]
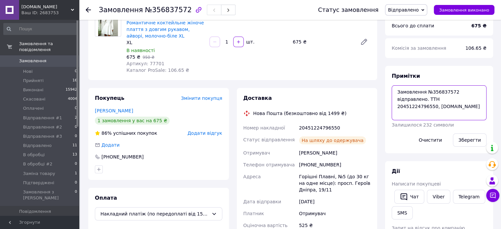
click at [432, 109] on textarea "Замовлення №356837572 відправлено. ТТН 20451224796550, [DOMAIN_NAME]" at bounding box center [438, 102] width 95 height 35
click at [433, 193] on link "Viber" at bounding box center [438, 197] width 23 height 14
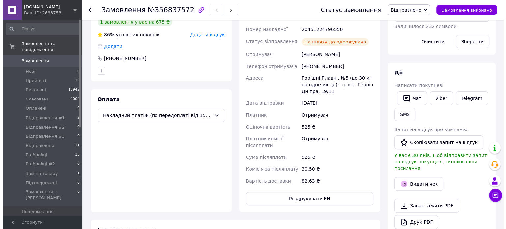
scroll to position [165, 0]
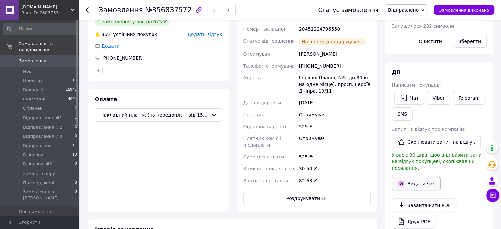
click at [405, 176] on button "Видати чек" at bounding box center [415, 183] width 49 height 14
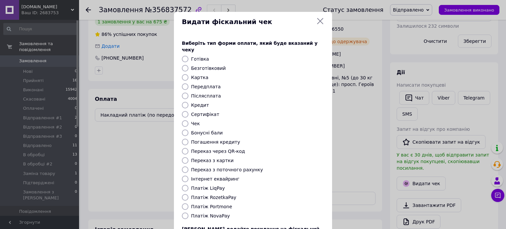
click at [203, 93] on label "Післясплата" at bounding box center [206, 95] width 30 height 5
click at [188, 93] on input "Післясплата" at bounding box center [185, 96] width 7 height 7
radio input "true"
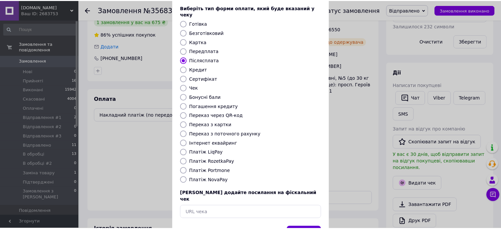
scroll to position [54, 0]
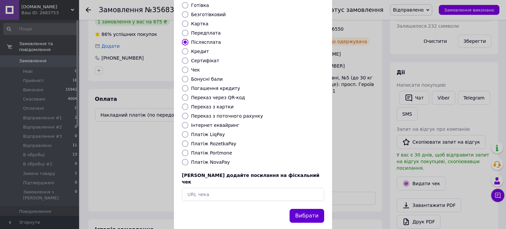
click at [313, 209] on button "Вибрати" at bounding box center [306, 216] width 35 height 14
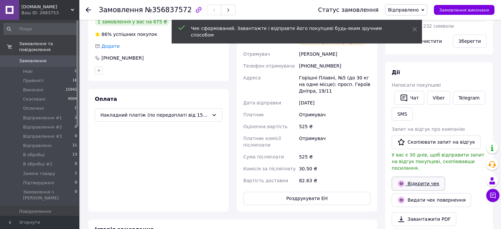
click at [427, 176] on link "Відкрити чек" at bounding box center [417, 183] width 53 height 14
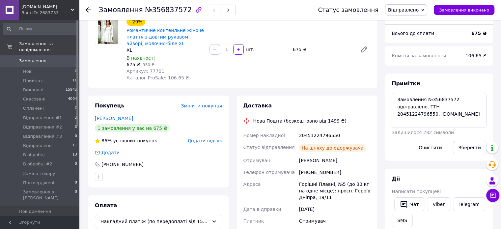
scroll to position [33, 0]
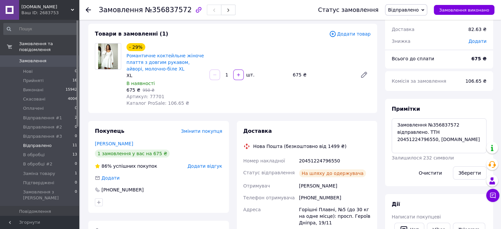
click at [67, 141] on li "Відправлено 11" at bounding box center [40, 145] width 81 height 9
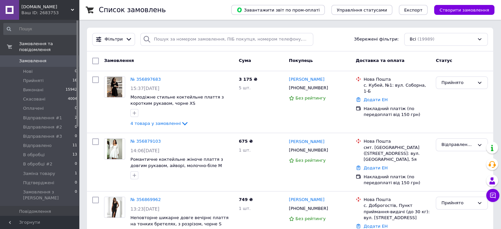
click at [41, 58] on span "Замовлення" at bounding box center [32, 61] width 27 height 6
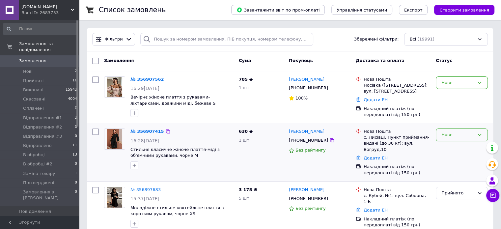
click at [455, 137] on div "Нове" at bounding box center [457, 134] width 33 height 7
click at [450, 146] on li "Прийнято" at bounding box center [461, 149] width 51 height 12
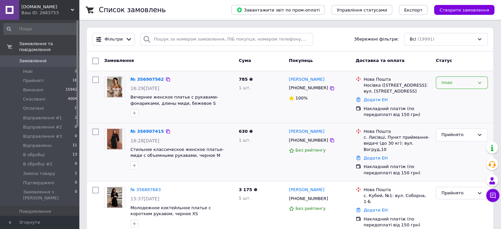
click at [451, 84] on div "Нове" at bounding box center [457, 82] width 33 height 7
click at [445, 96] on li "Прийнято" at bounding box center [461, 96] width 51 height 12
click at [149, 133] on link "№ 356907415" at bounding box center [147, 131] width 34 height 5
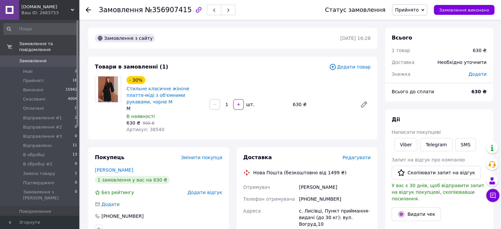
scroll to position [33, 0]
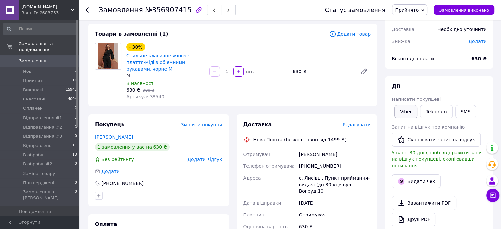
click at [396, 110] on link "Viber" at bounding box center [405, 111] width 23 height 13
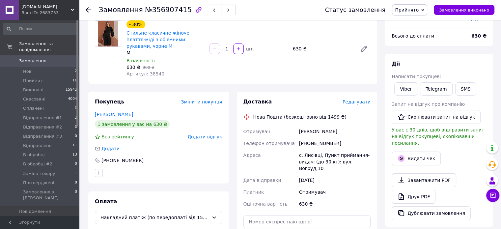
scroll to position [99, 0]
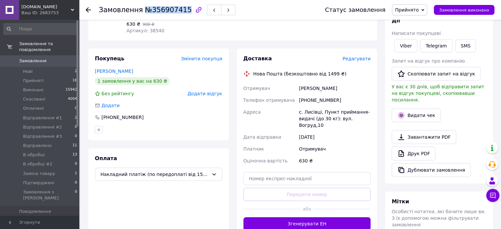
drag, startPoint x: 141, startPoint y: 9, endPoint x: 180, endPoint y: 9, distance: 38.9
click at [180, 8] on span "№356907415" at bounding box center [168, 10] width 47 height 8
copy span "№356907415"
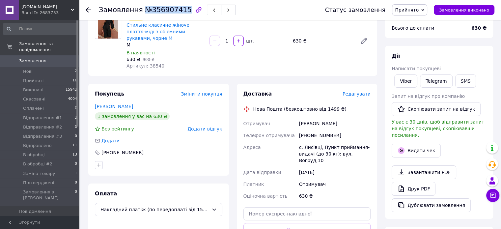
scroll to position [0, 0]
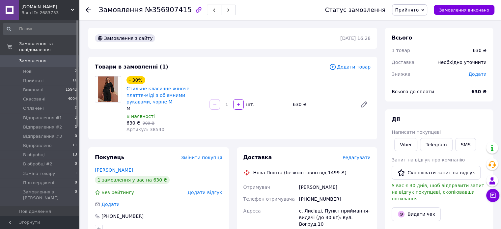
click at [211, 127] on div "- 30% Стильне класичне жіноче плаття-міді з об'ємними рукавами, чорне M M В ная…" at bounding box center [248, 104] width 249 height 59
click at [212, 12] on icon "button" at bounding box center [214, 10] width 4 height 4
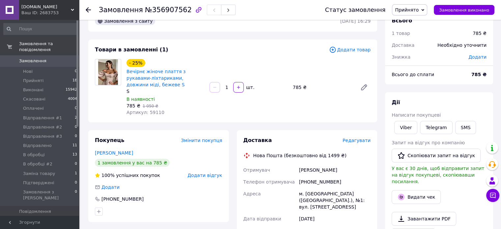
scroll to position [33, 0]
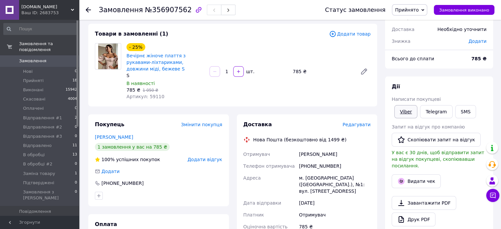
click at [400, 112] on link "Viber" at bounding box center [405, 111] width 23 height 13
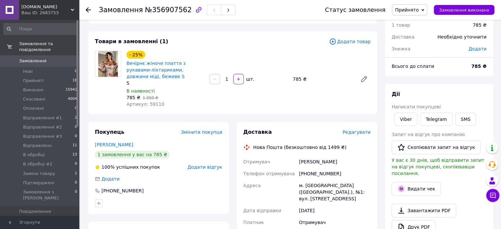
scroll to position [0, 0]
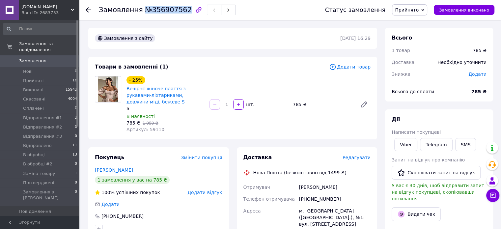
drag, startPoint x: 141, startPoint y: 8, endPoint x: 180, endPoint y: 13, distance: 39.6
click at [180, 13] on span "№356907562" at bounding box center [168, 10] width 47 height 8
copy span "№356907562"
click at [253, 120] on div "- 25% Вечірнє жіноче плаття з рукавами-ліхтариками, довжини міді, бежеве S S В …" at bounding box center [248, 104] width 249 height 59
click at [221, 13] on button "button" at bounding box center [228, 10] width 14 height 11
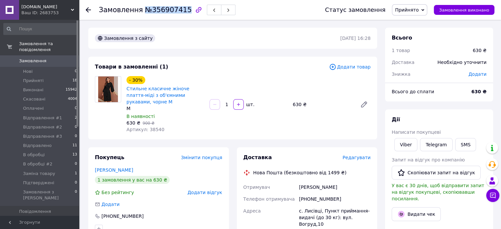
drag, startPoint x: 142, startPoint y: 9, endPoint x: 175, endPoint y: 17, distance: 34.2
click at [175, 17] on div "Замовлення №356907415" at bounding box center [205, 10] width 213 height 20
copy span "№356907415"
click at [151, 127] on span "Артикул: 38540" at bounding box center [145, 129] width 38 height 5
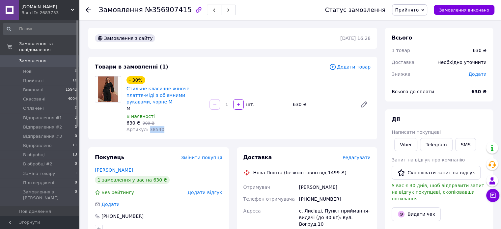
copy span "38540"
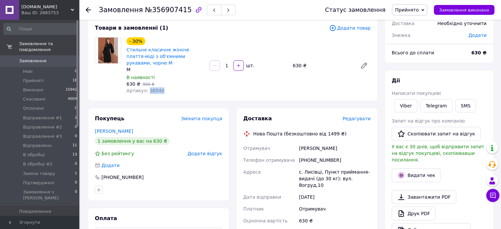
scroll to position [99, 0]
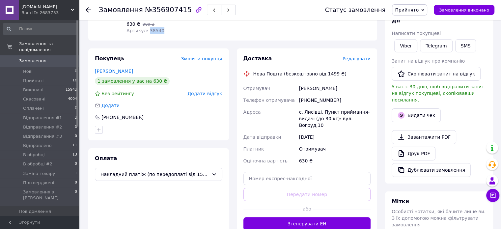
drag, startPoint x: 300, startPoint y: 87, endPoint x: 337, endPoint y: 92, distance: 37.3
click at [337, 92] on div "[PERSON_NAME]" at bounding box center [335, 88] width 74 height 12
copy div "[PERSON_NAME]"
click at [323, 101] on div "[PHONE_NUMBER]" at bounding box center [335, 100] width 74 height 12
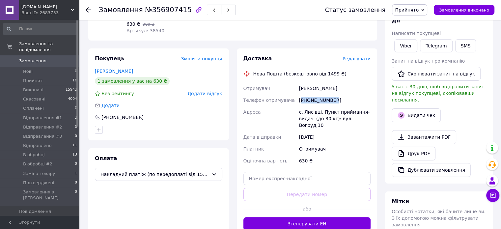
copy div "380961546533"
drag, startPoint x: 299, startPoint y: 113, endPoint x: 313, endPoint y: 119, distance: 15.5
click at [313, 119] on div "с. Лисівці, Пункт приймання-видачі (до 30 кг): вул. Вогруд,10" at bounding box center [335, 118] width 74 height 25
